Goal: Task Accomplishment & Management: Use online tool/utility

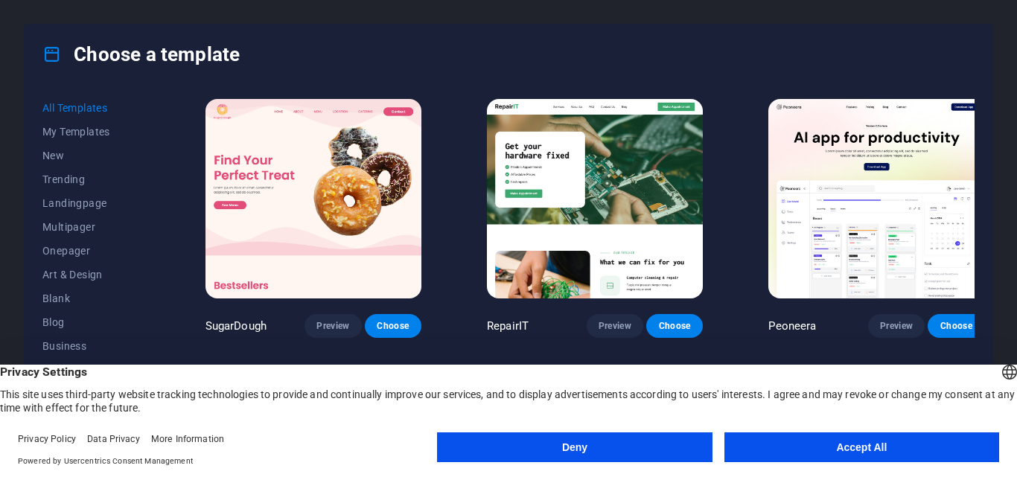
click at [931, 447] on button "Accept All" at bounding box center [862, 448] width 275 height 30
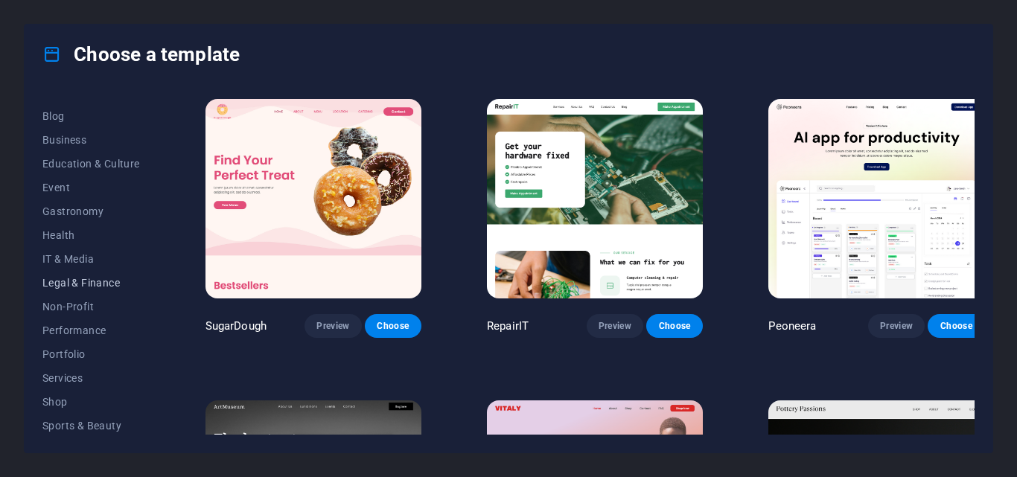
scroll to position [132, 0]
click at [95, 220] on span "Business" at bounding box center [91, 215] width 98 height 12
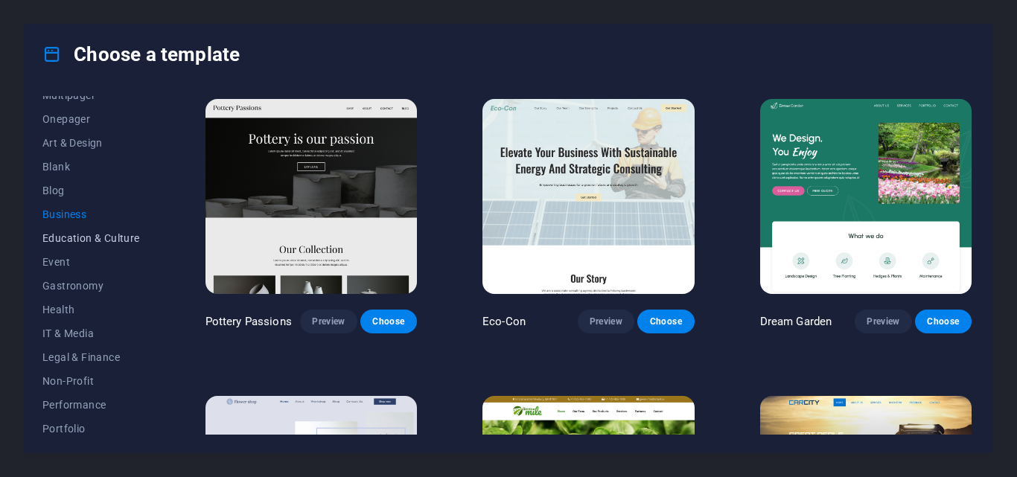
scroll to position [0, 0]
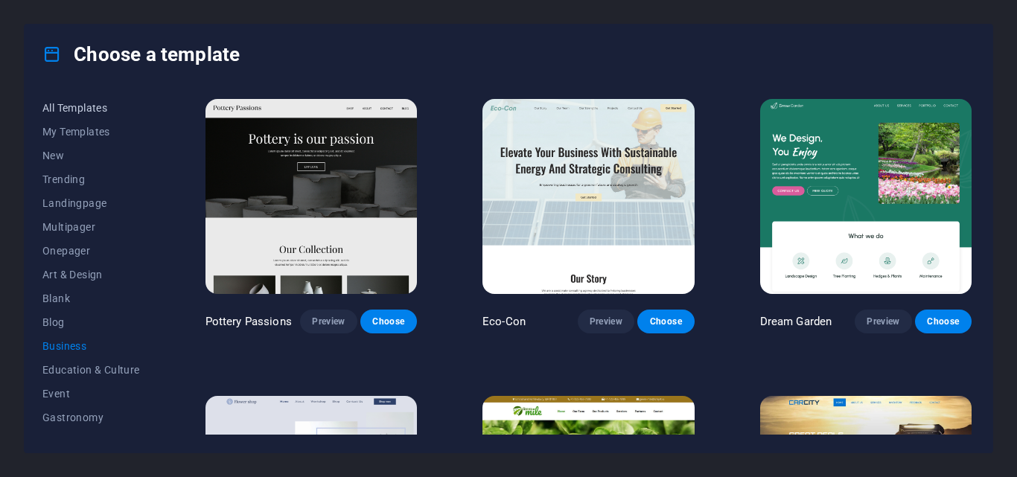
click at [104, 108] on span "All Templates" at bounding box center [91, 108] width 98 height 12
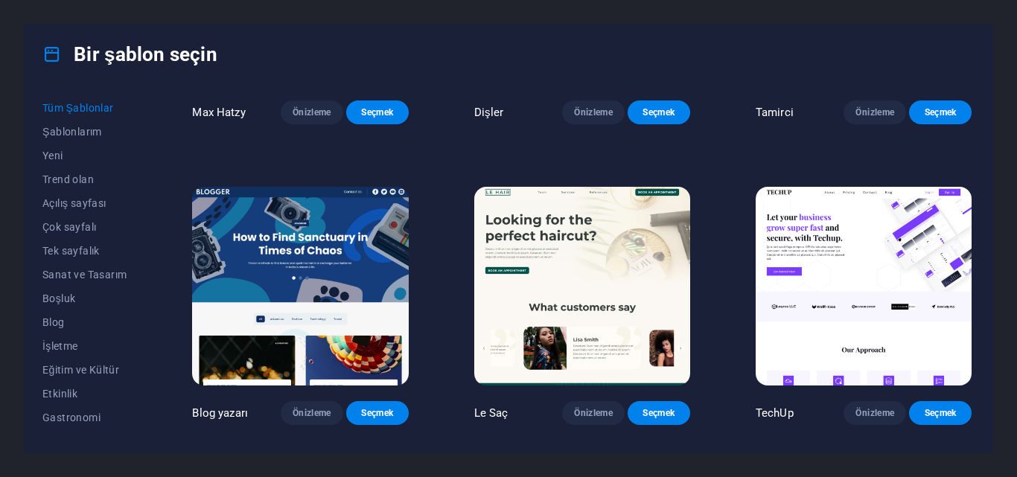
scroll to position [4787, 0]
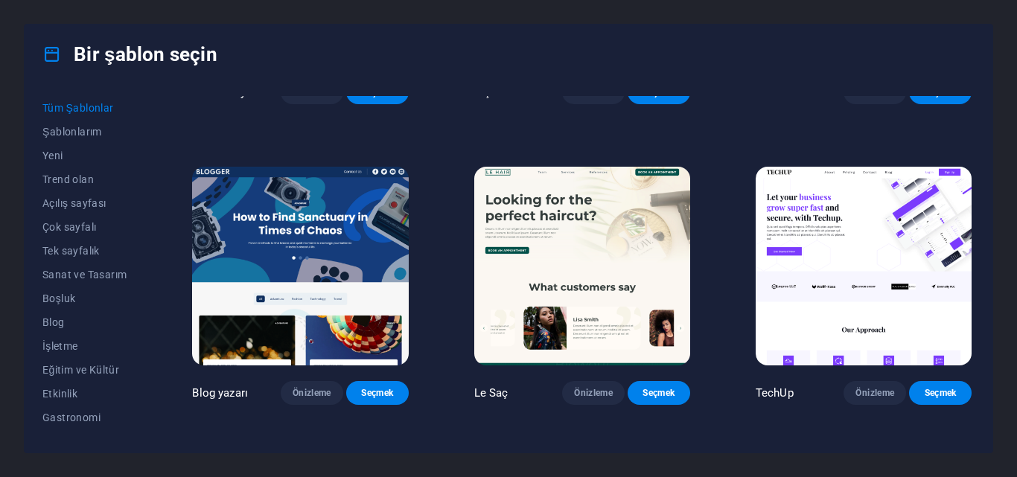
drag, startPoint x: 804, startPoint y: 0, endPoint x: 585, endPoint y: 36, distance: 221.1
click at [585, 36] on div "Bir şablon seçin" at bounding box center [509, 55] width 968 height 60
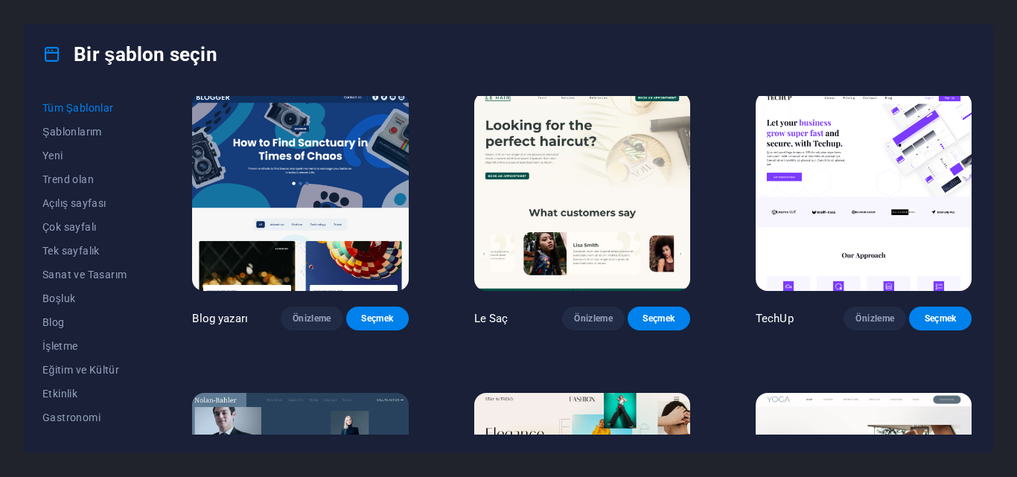
scroll to position [4936, 0]
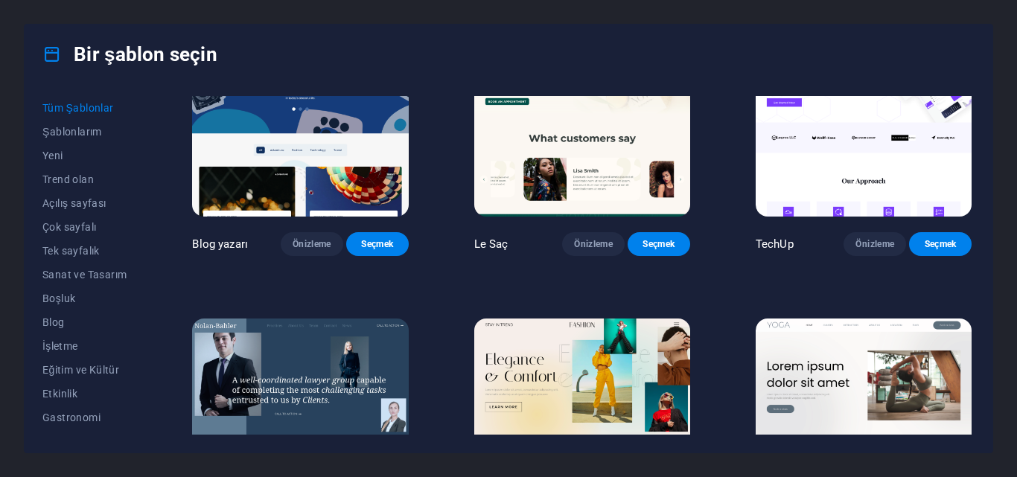
click at [762, 238] on font "TechUp" at bounding box center [775, 244] width 38 height 13
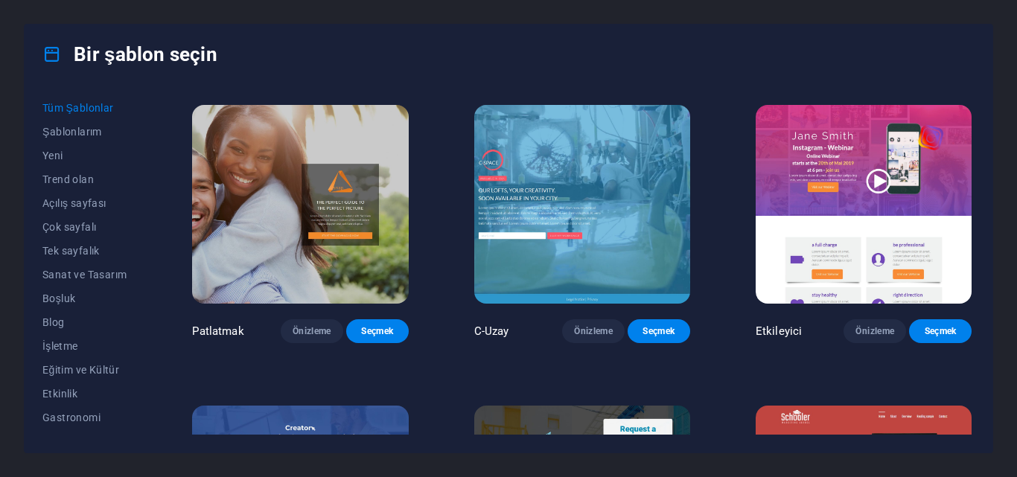
scroll to position [15960, 0]
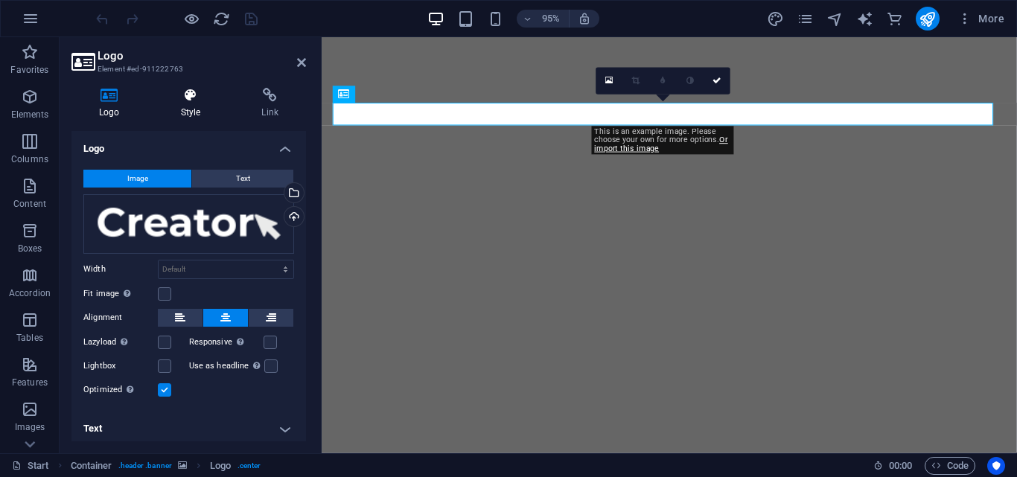
click at [171, 103] on h4 "Style" at bounding box center [193, 103] width 81 height 31
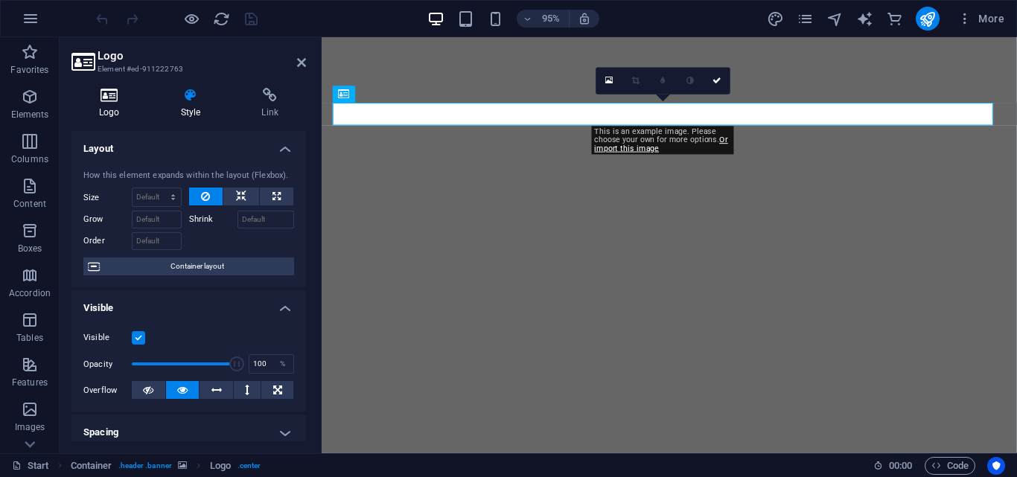
click at [117, 101] on icon at bounding box center [110, 95] width 76 height 15
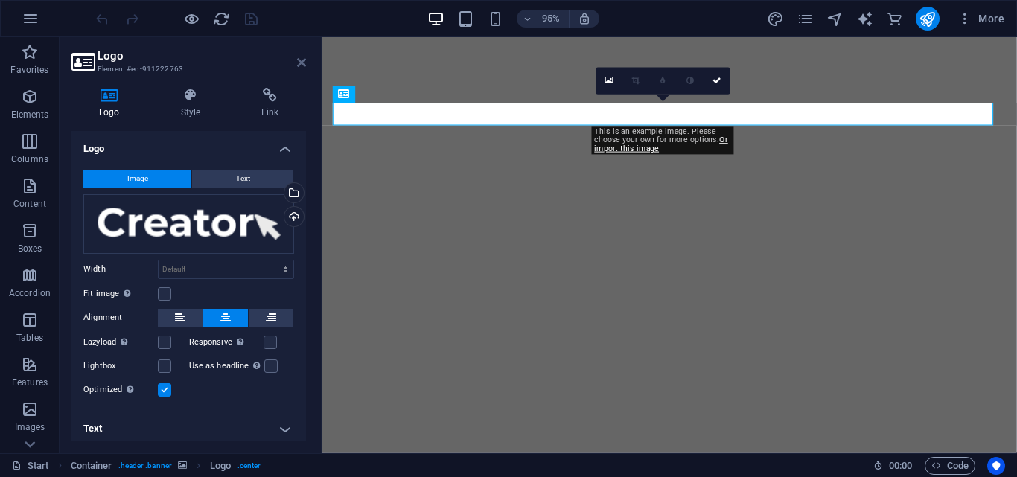
click at [301, 62] on icon at bounding box center [301, 63] width 9 height 12
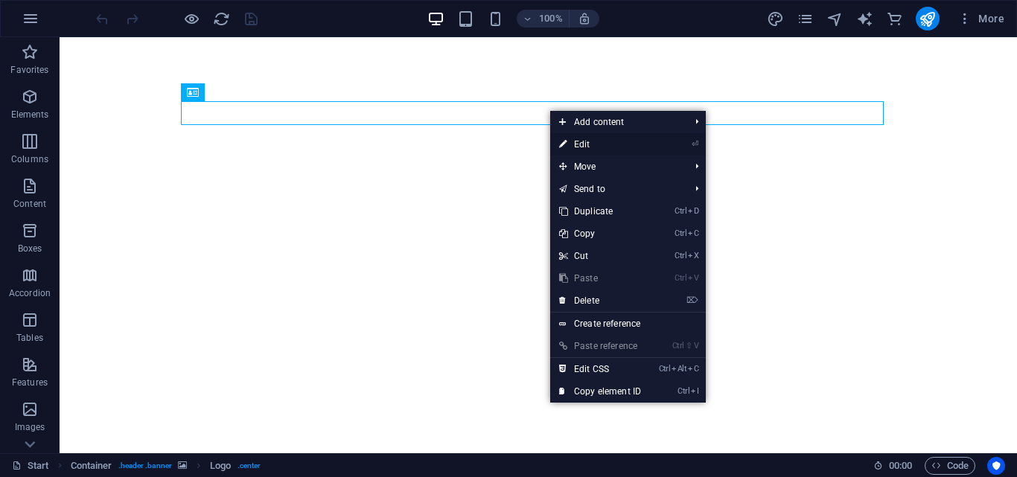
click at [588, 146] on link "⏎ Edit" at bounding box center [600, 144] width 100 height 22
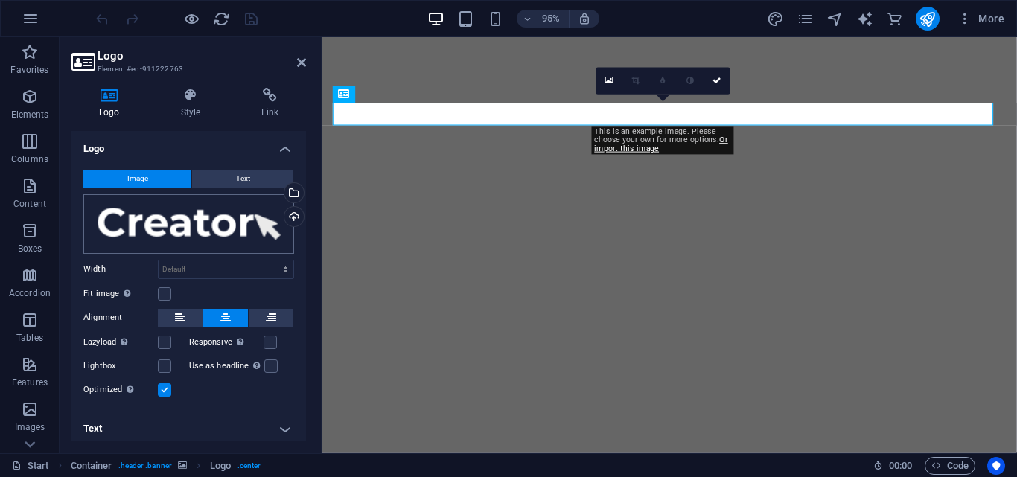
scroll to position [5, 0]
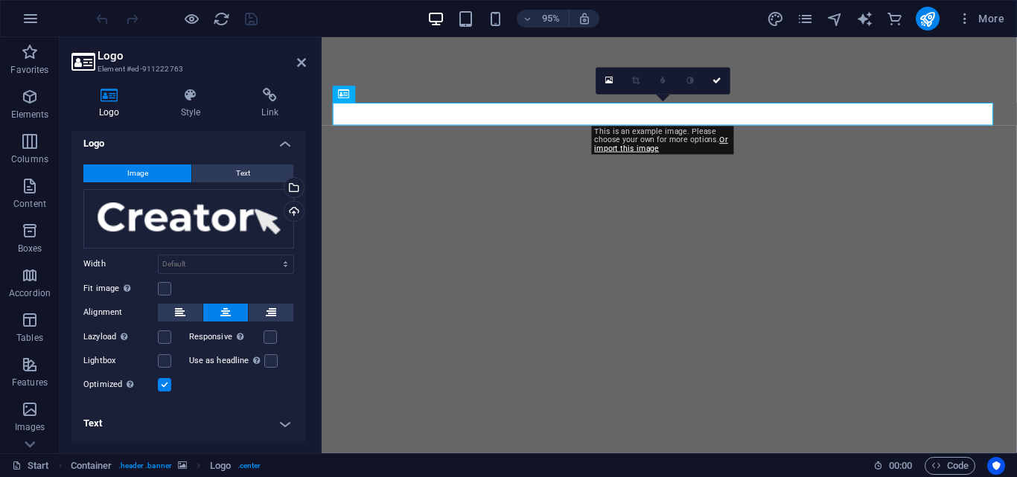
click at [248, 431] on h4 "Text" at bounding box center [189, 424] width 235 height 36
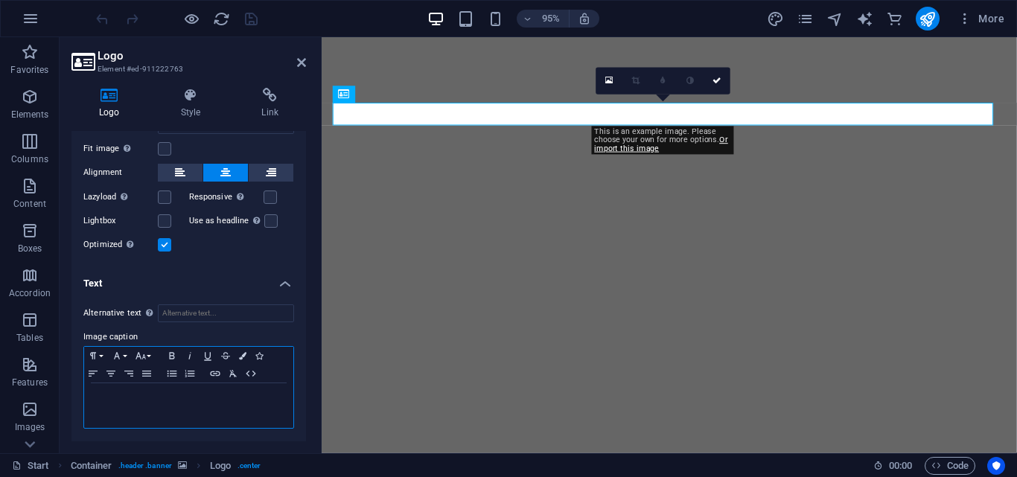
click at [219, 391] on p at bounding box center [189, 397] width 194 height 13
click at [223, 311] on input "Alternative text The alternative text is used by devices that cannot display im…" at bounding box center [226, 314] width 136 height 18
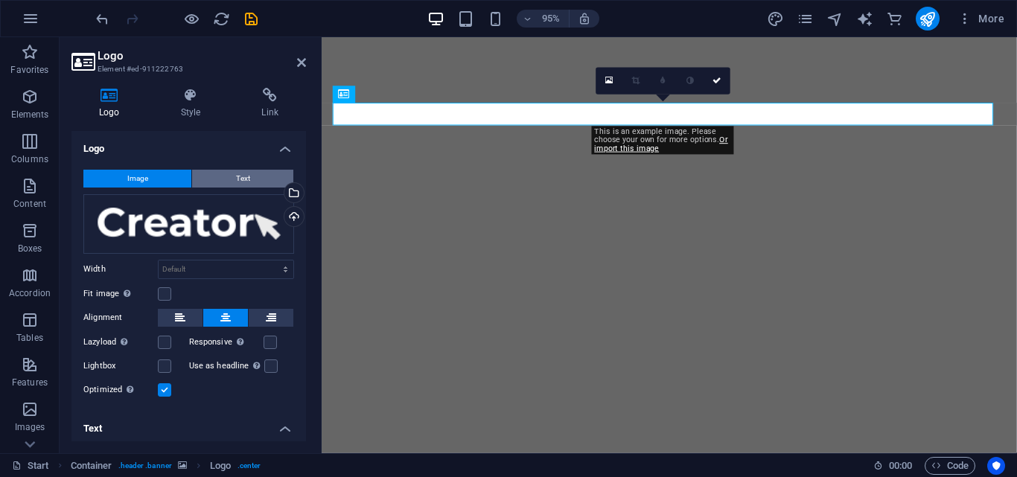
type input "Apek Plastik"
click at [217, 174] on button "Text" at bounding box center [242, 179] width 101 height 18
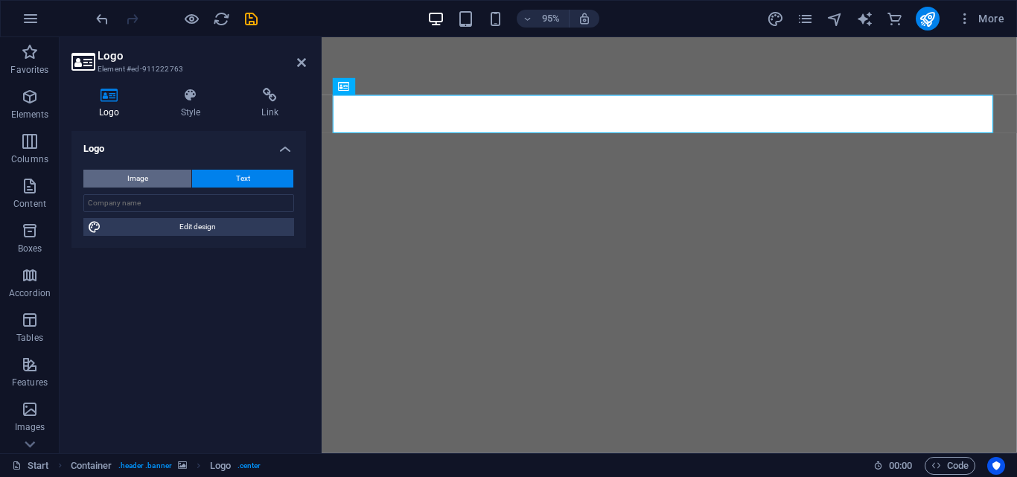
click at [160, 178] on button "Image" at bounding box center [137, 179] width 108 height 18
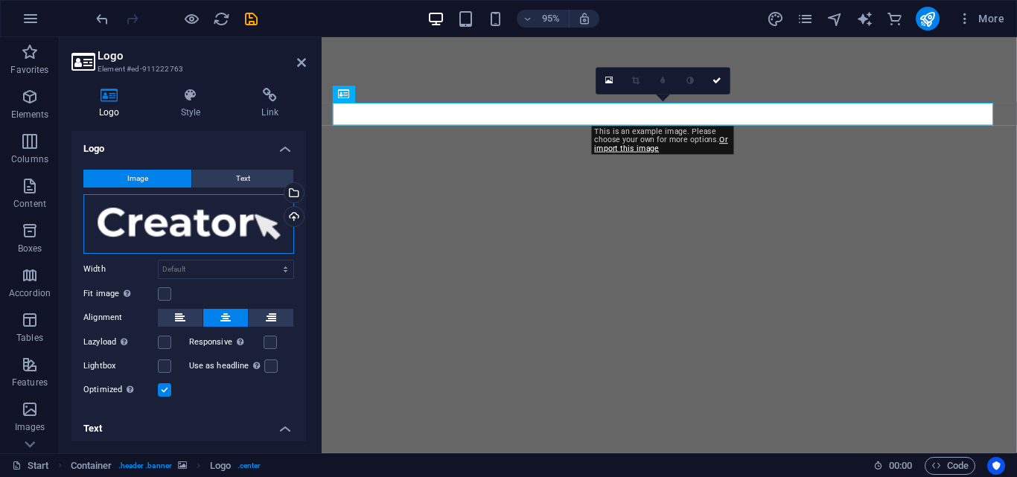
click at [173, 221] on div "Drag files here, click to choose files or select files from Files or our free s…" at bounding box center [188, 224] width 211 height 60
click at [294, 215] on div "Upload" at bounding box center [293, 218] width 22 height 22
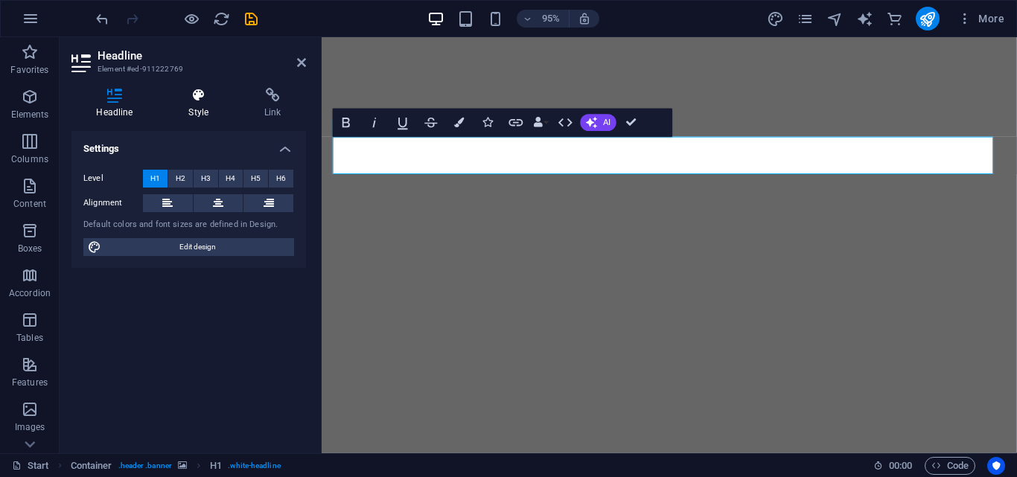
click at [186, 106] on h4 "Style" at bounding box center [202, 103] width 76 height 31
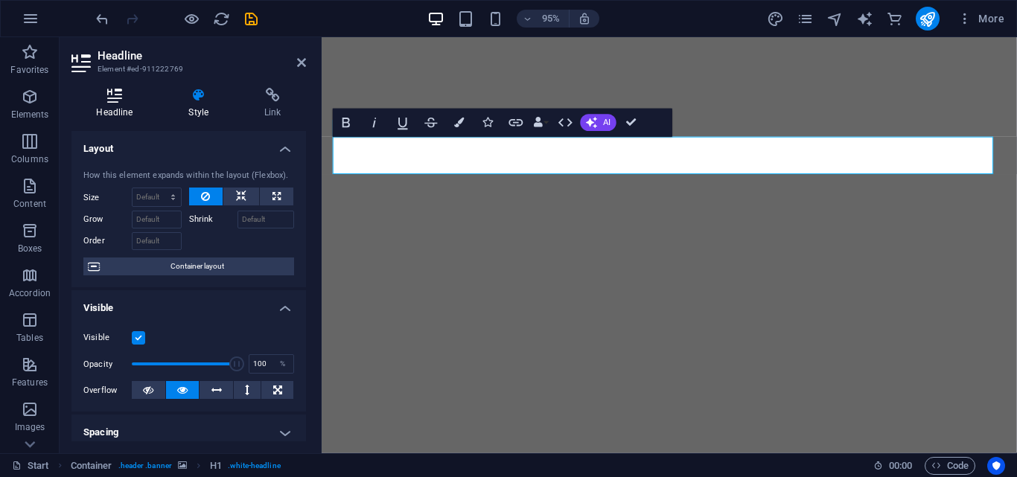
click at [136, 100] on icon at bounding box center [115, 95] width 86 height 15
